Goal: Task Accomplishment & Management: Use online tool/utility

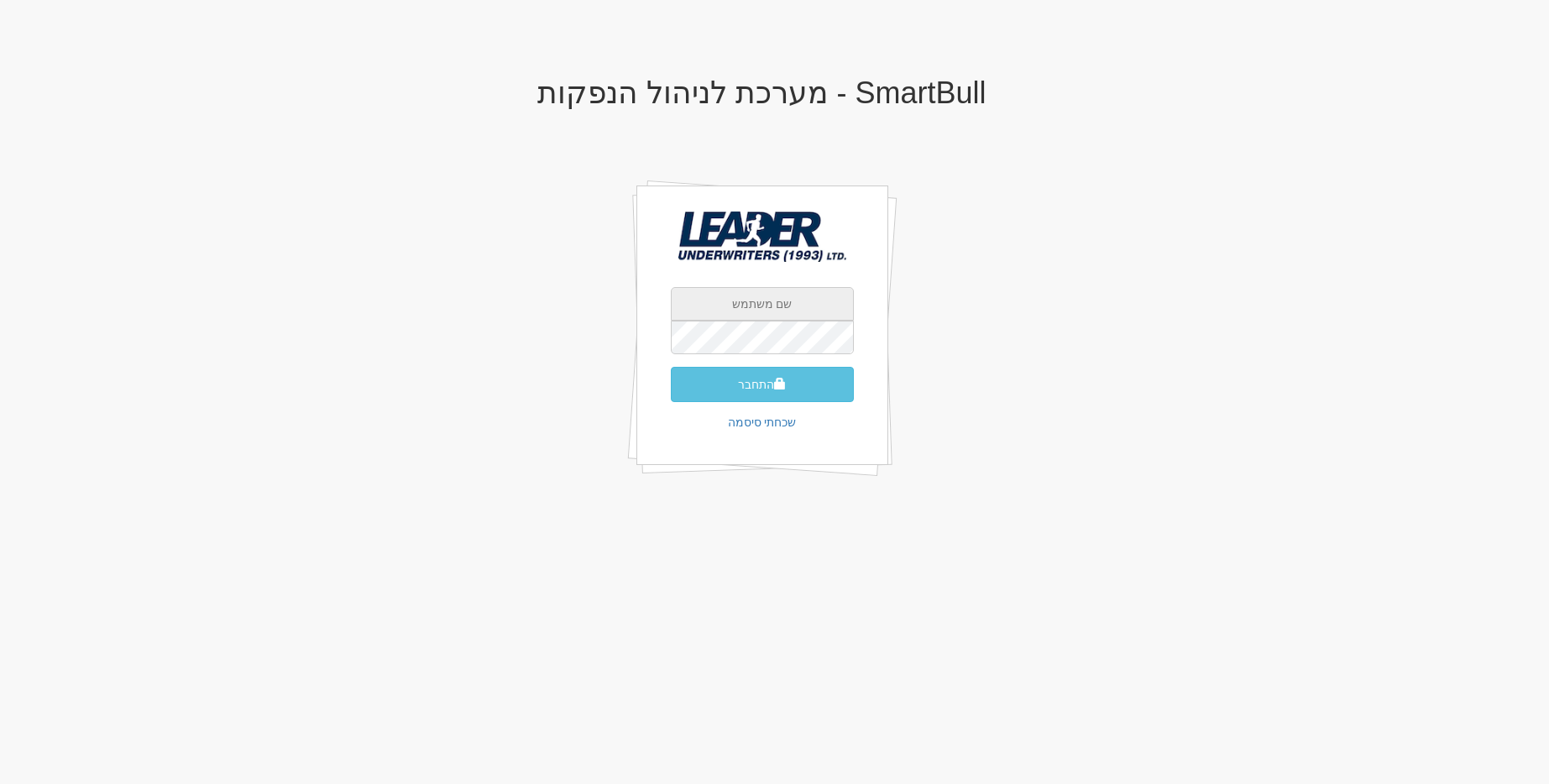
click at [752, 304] on input "text" at bounding box center [762, 304] width 183 height 34
type input "[EMAIL_ADDRESS][DOMAIN_NAME]"
click at [671, 366] on button "התחבר" at bounding box center [762, 384] width 183 height 35
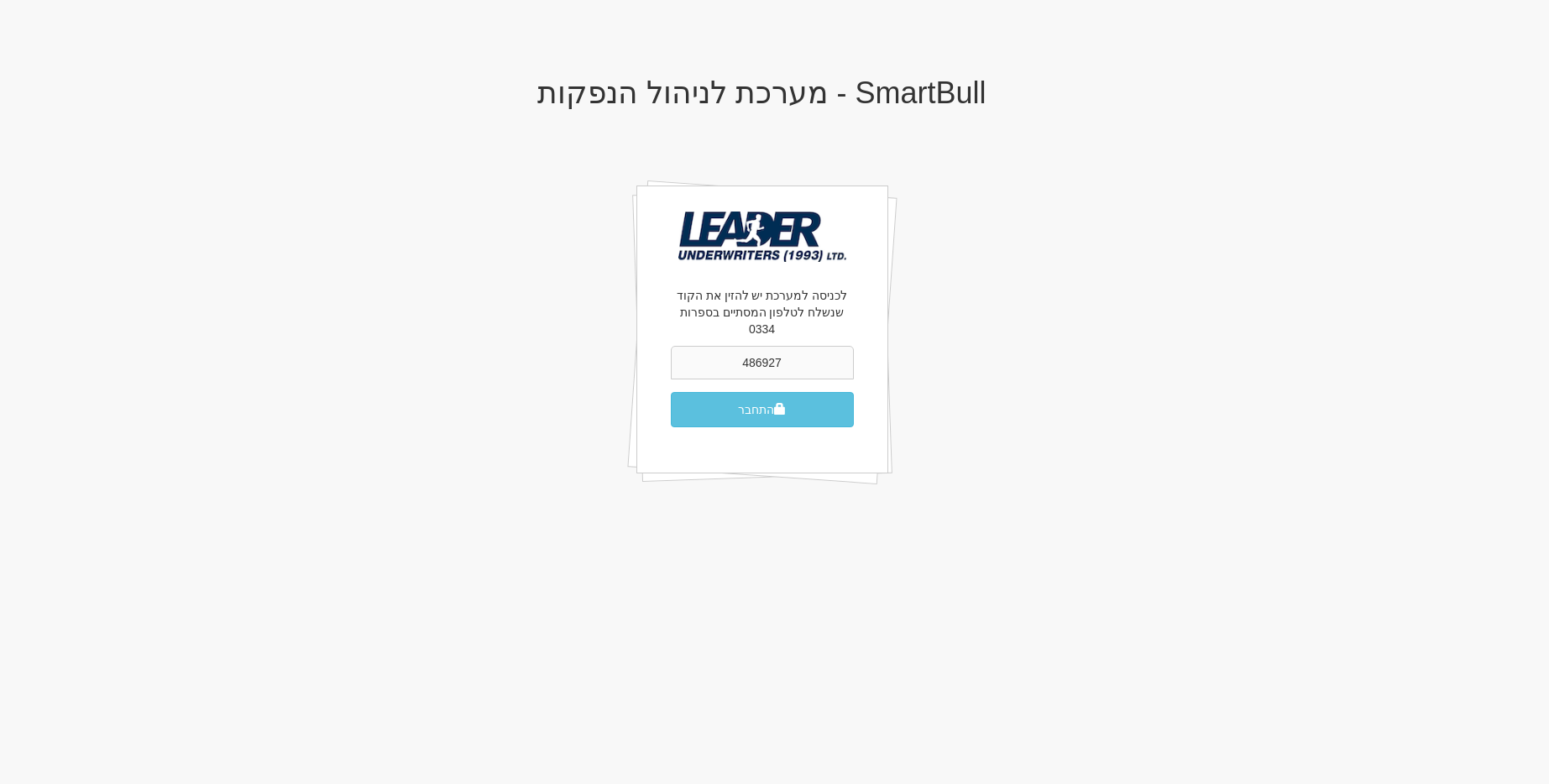
type input "486927"
click at [671, 392] on button "התחבר" at bounding box center [762, 409] width 183 height 35
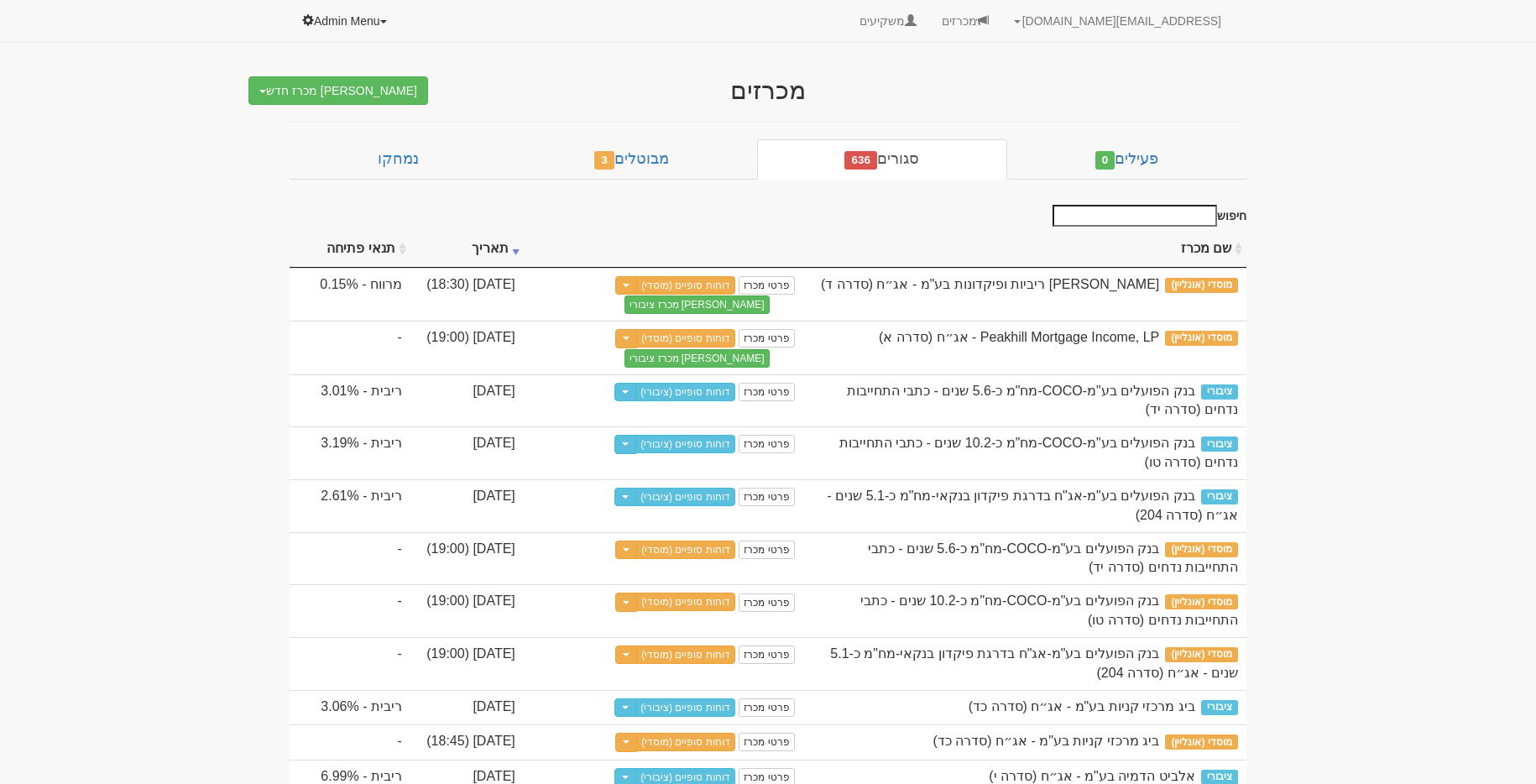
click at [384, 4] on link "Admin Menu" at bounding box center [346, 21] width 112 height 42
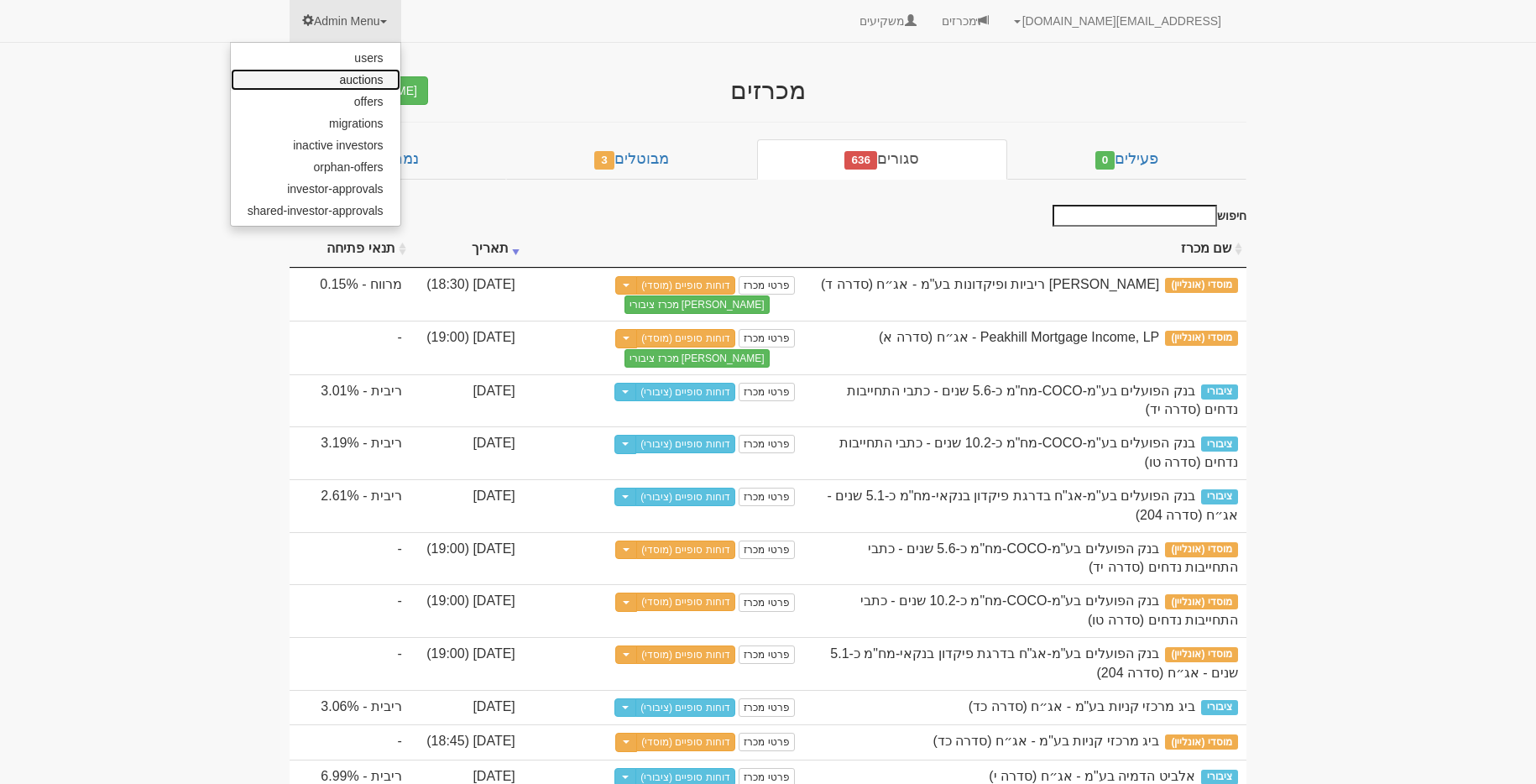
click at [379, 82] on link "auctions" at bounding box center [316, 79] width 170 height 21
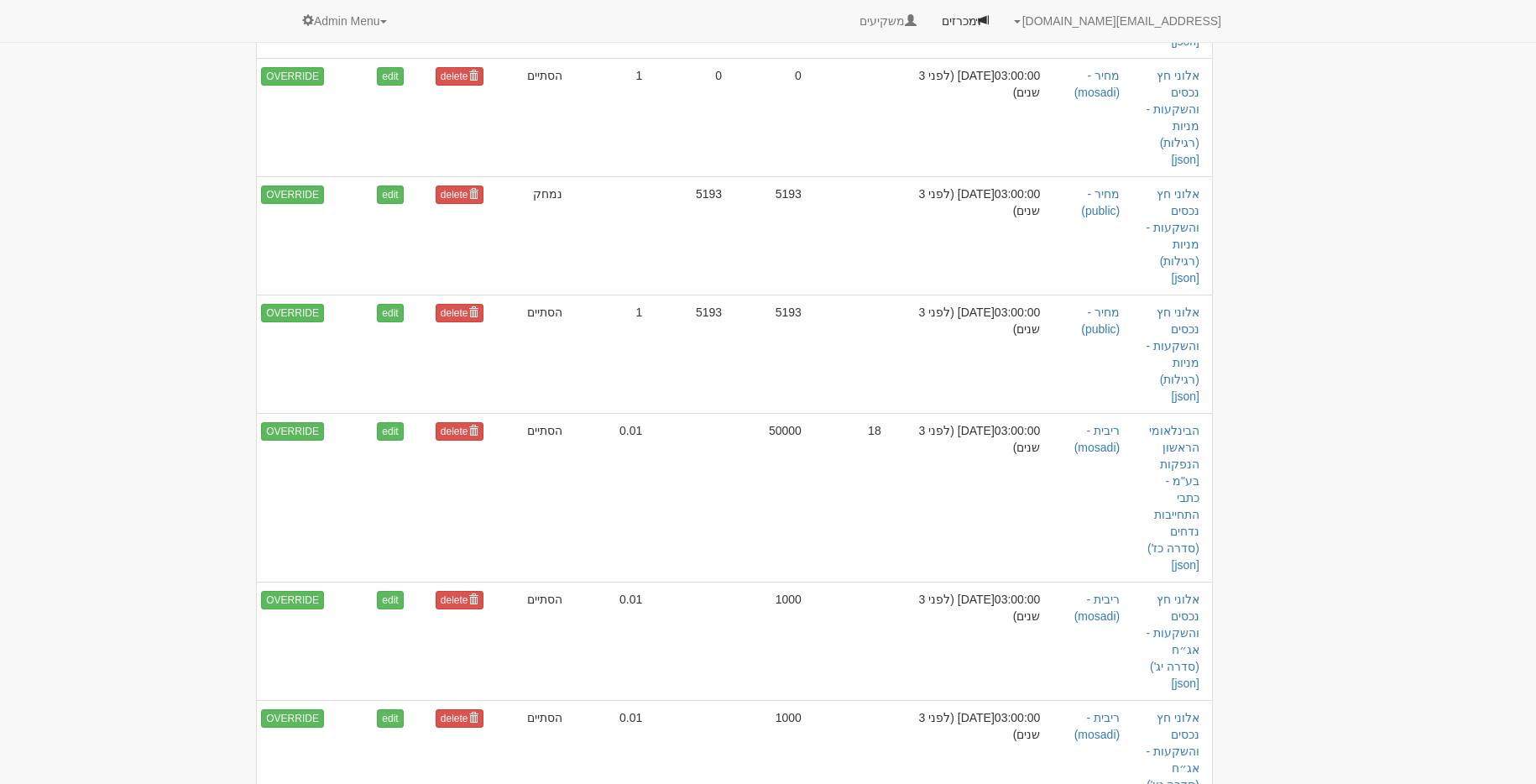
scroll to position [41377, 0]
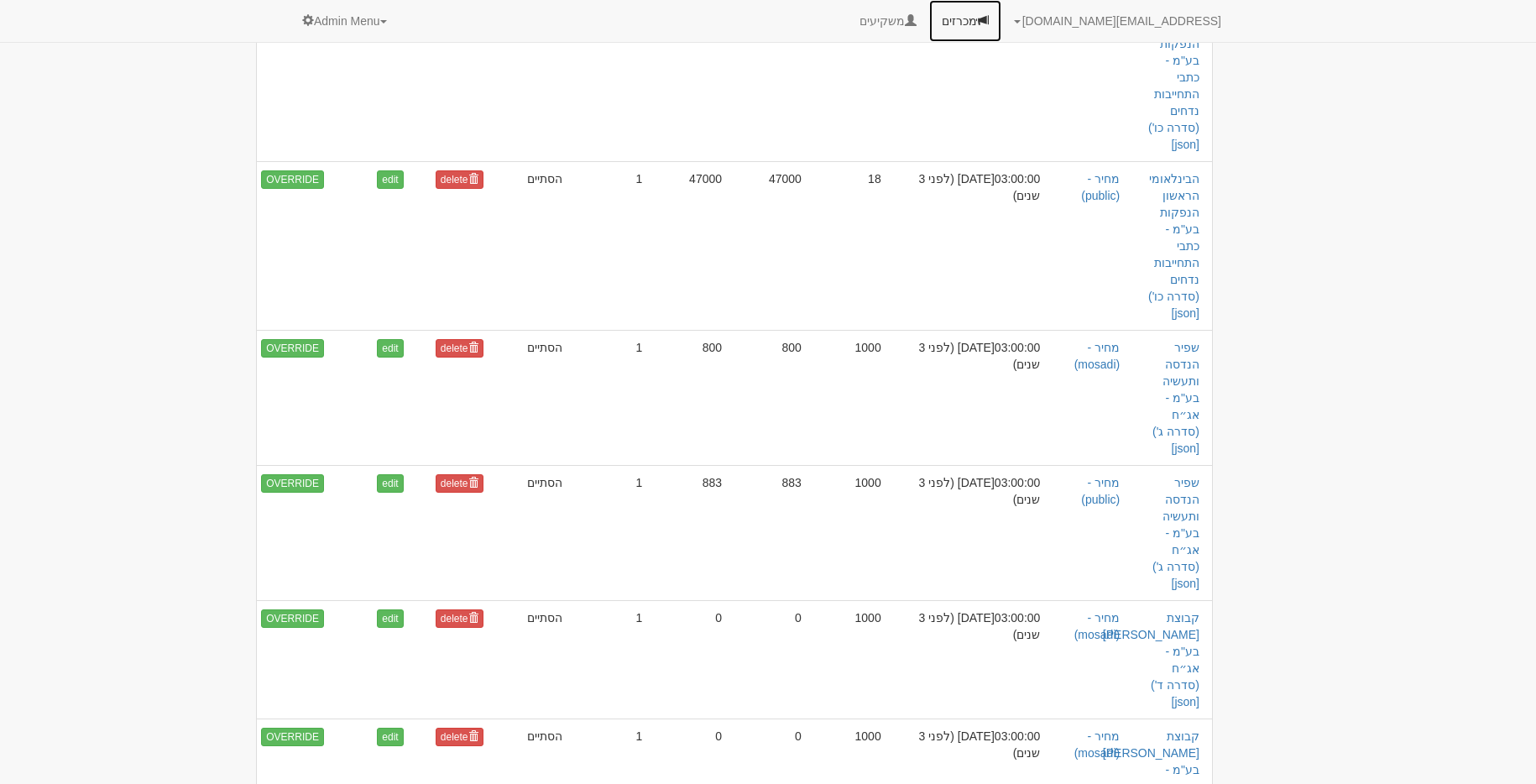
click at [1002, 12] on link "מכרזים" at bounding box center [964, 21] width 72 height 42
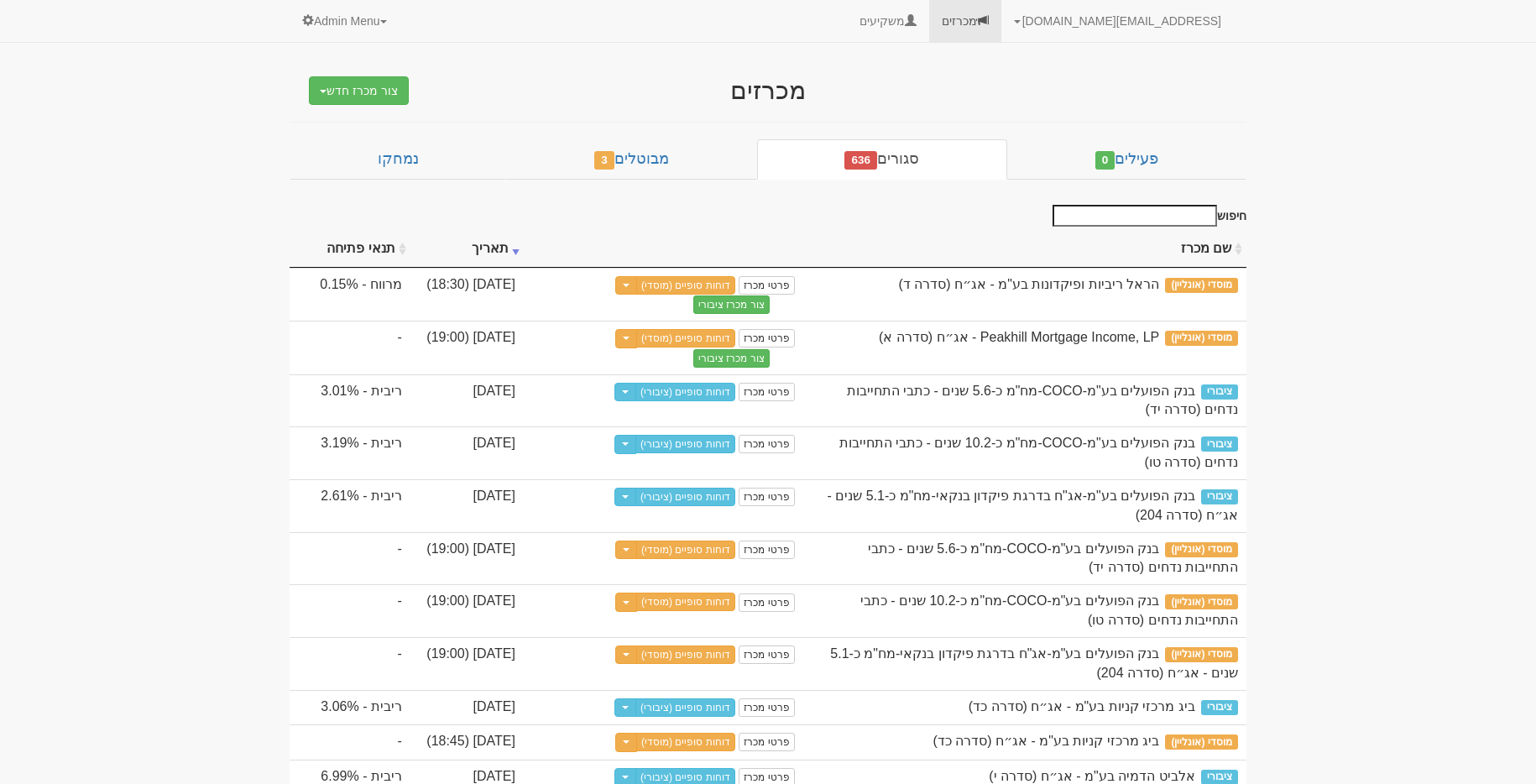
click at [353, 89] on button "צור מכרז חדש" at bounding box center [358, 90] width 100 height 29
click at [382, 143] on link "מוסדי מחתם אחר (ייבוא קובץ)" at bounding box center [315, 144] width 184 height 21
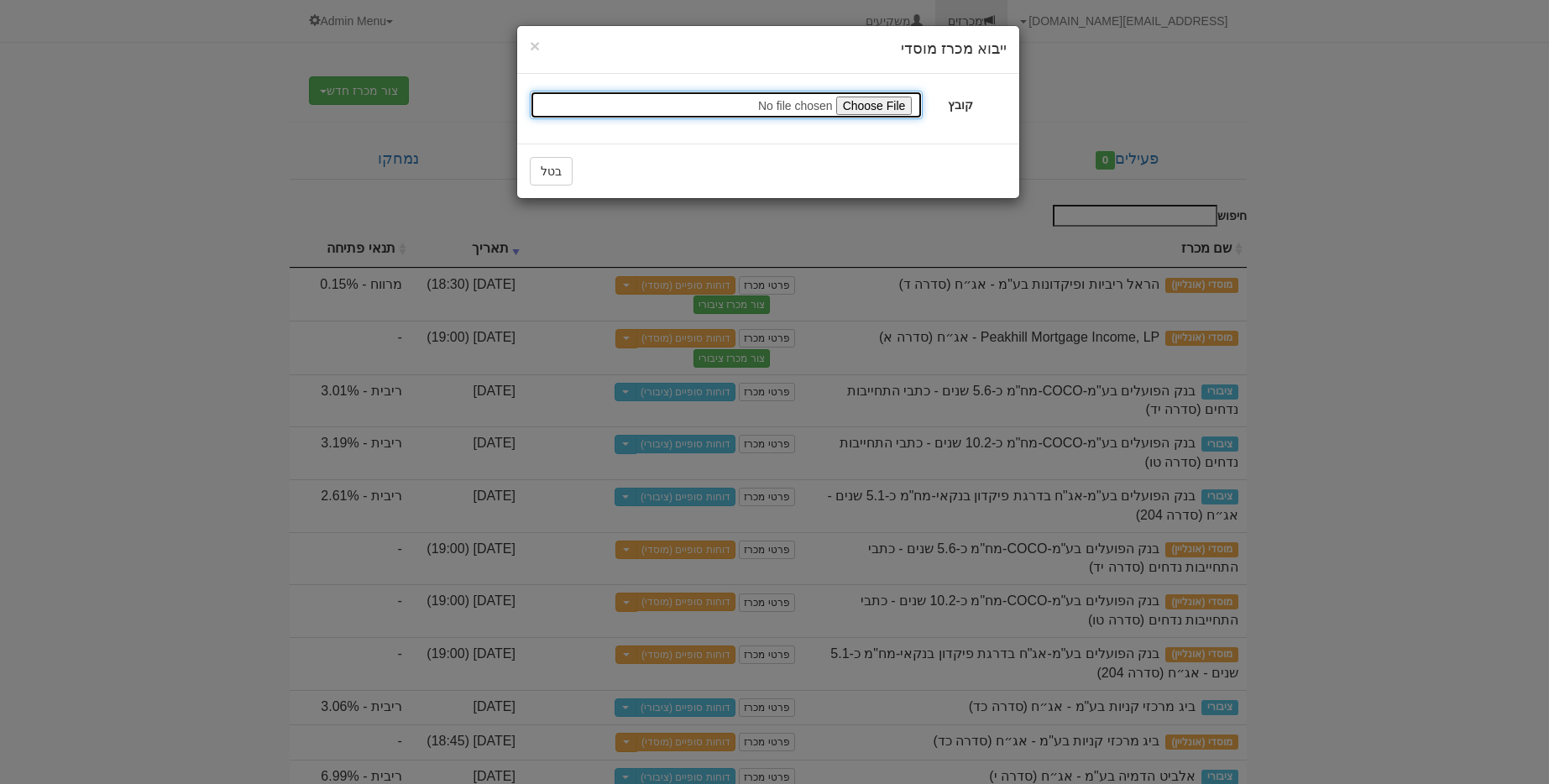
click at [879, 109] on input "file" at bounding box center [726, 104] width 393 height 29
type input "C:\fakepath\ישראכרט בעמ - אג״ח סדרה ג 04 ספטמבר 2025 _ ייצוא לשלב ציבורי.mosadi"
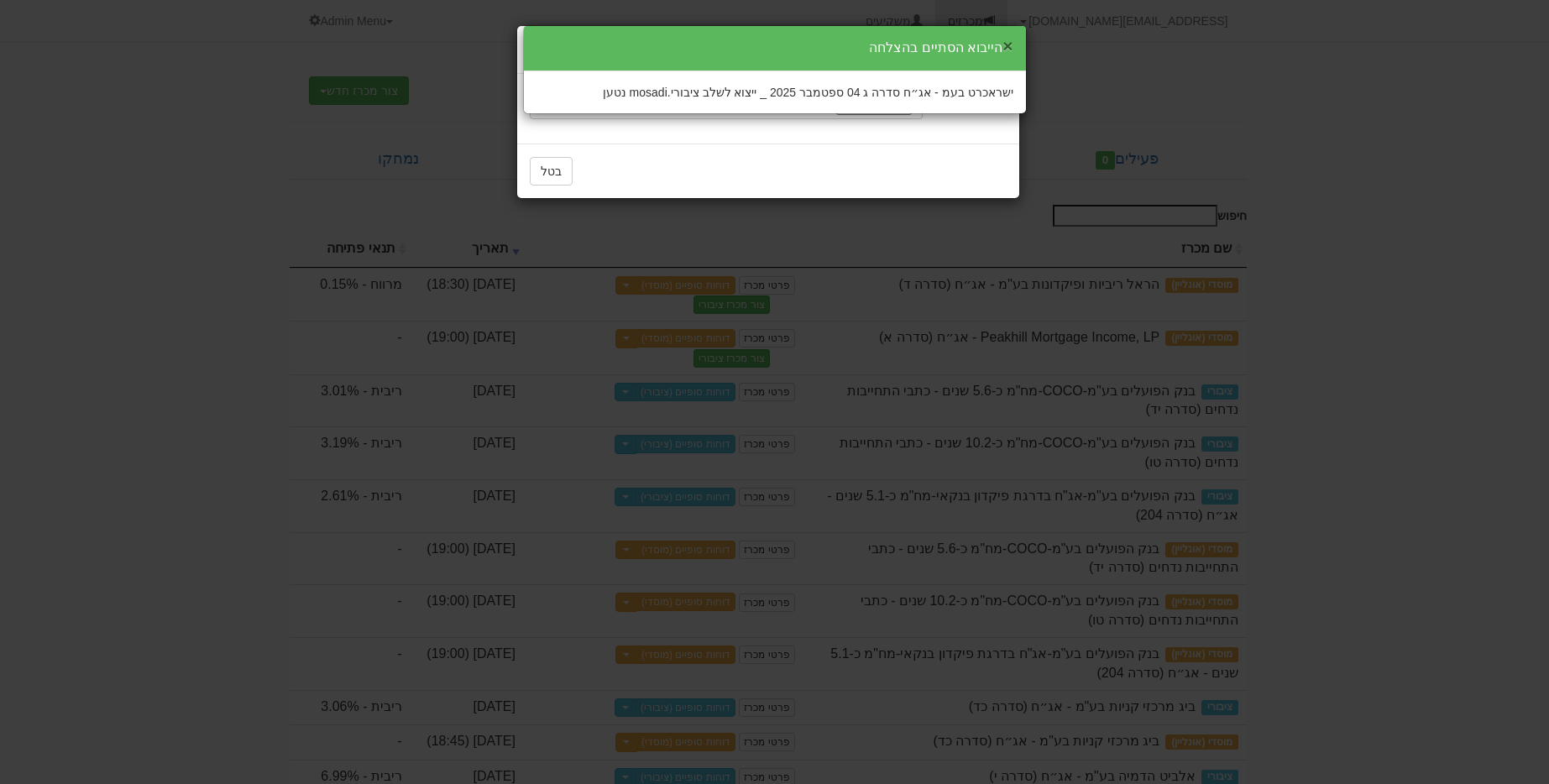
click at [1004, 41] on button "×" at bounding box center [1007, 46] width 10 height 18
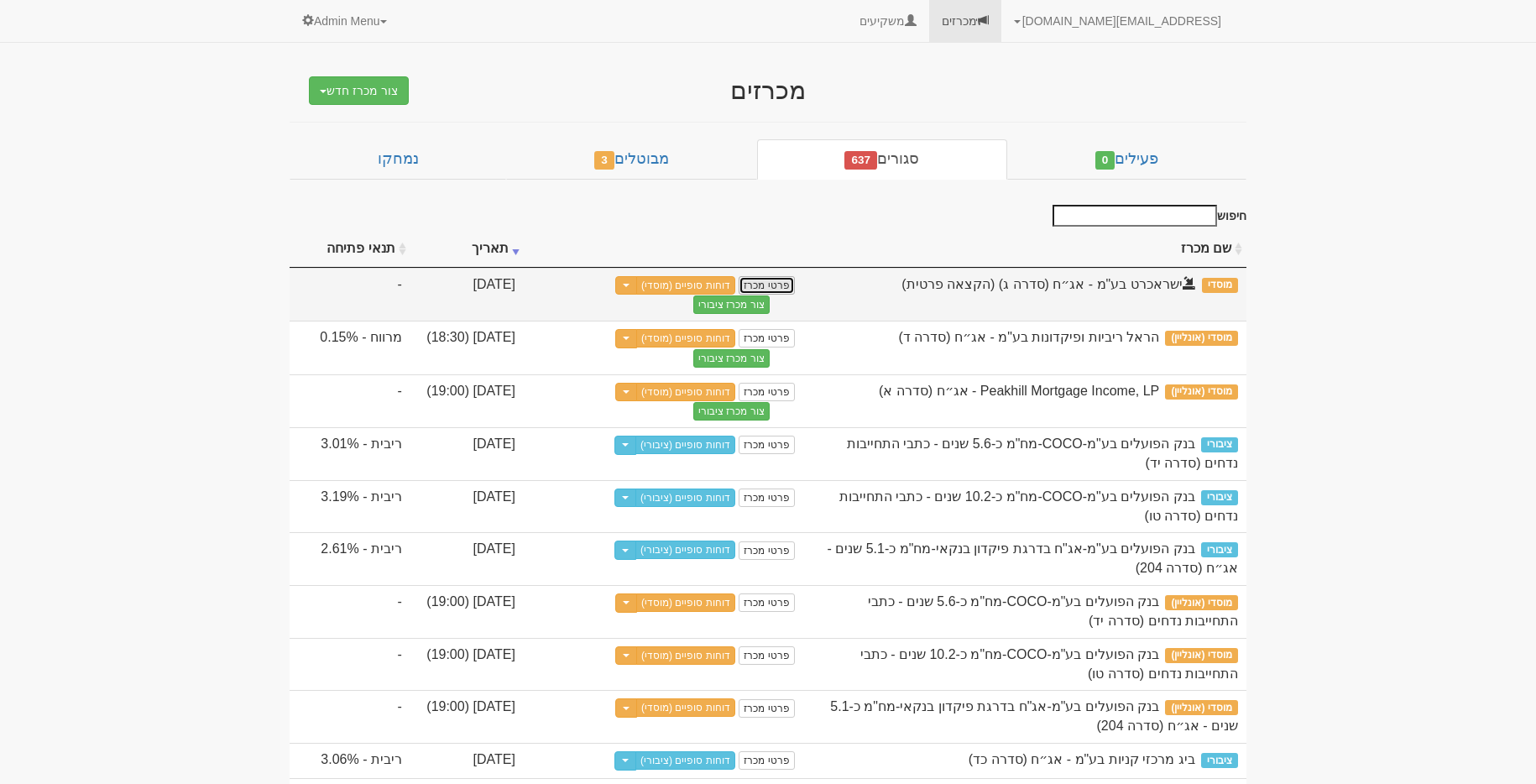
click at [778, 282] on link "פרטי מכרז" at bounding box center [766, 285] width 55 height 19
